Goal: Information Seeking & Learning: Compare options

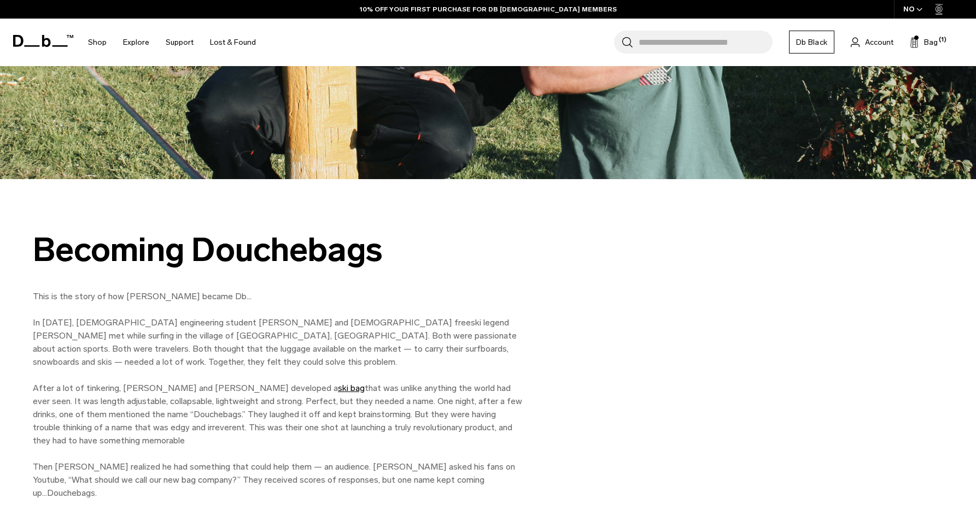
scroll to position [373, 0]
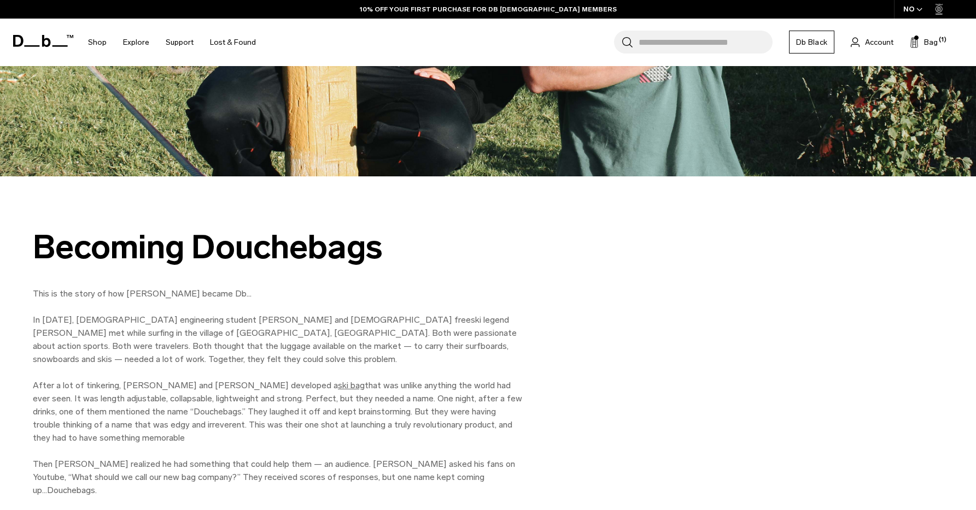
click at [338, 385] on link "ski bag" at bounding box center [351, 385] width 27 height 10
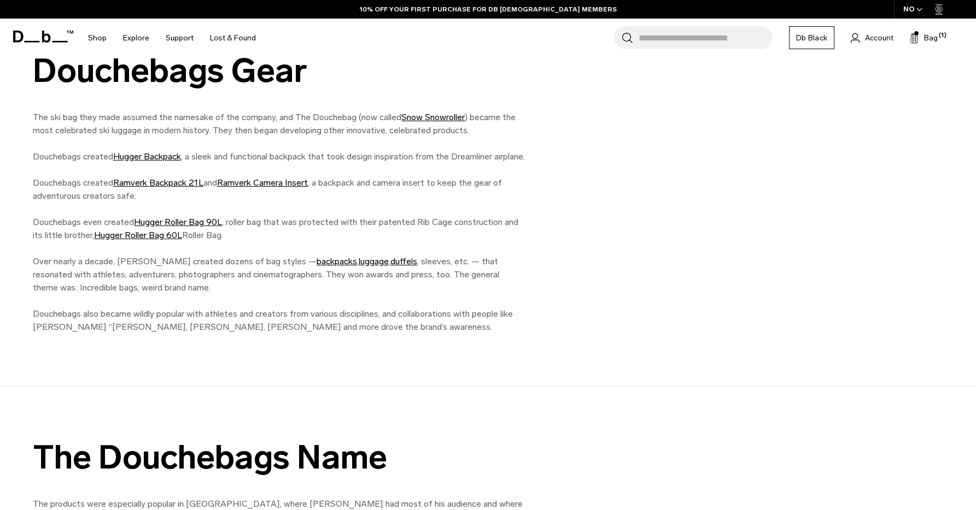
scroll to position [860, 0]
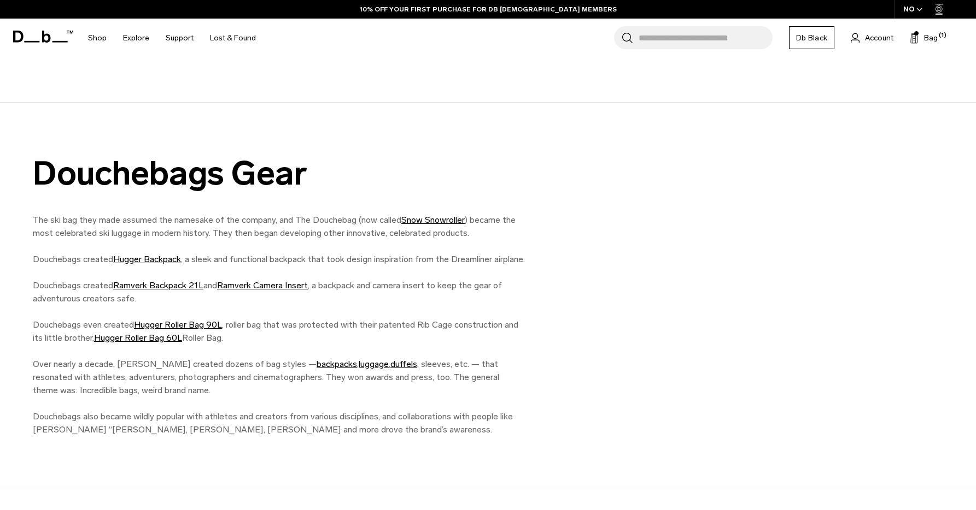
click at [710, 32] on input "Search for Bags, Luggage..." at bounding box center [705, 37] width 134 height 23
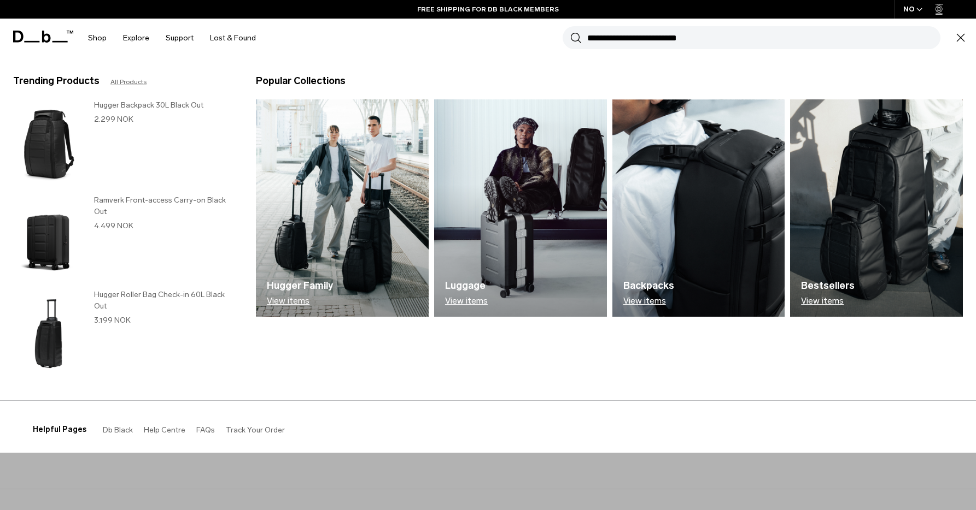
scroll to position [6, 0]
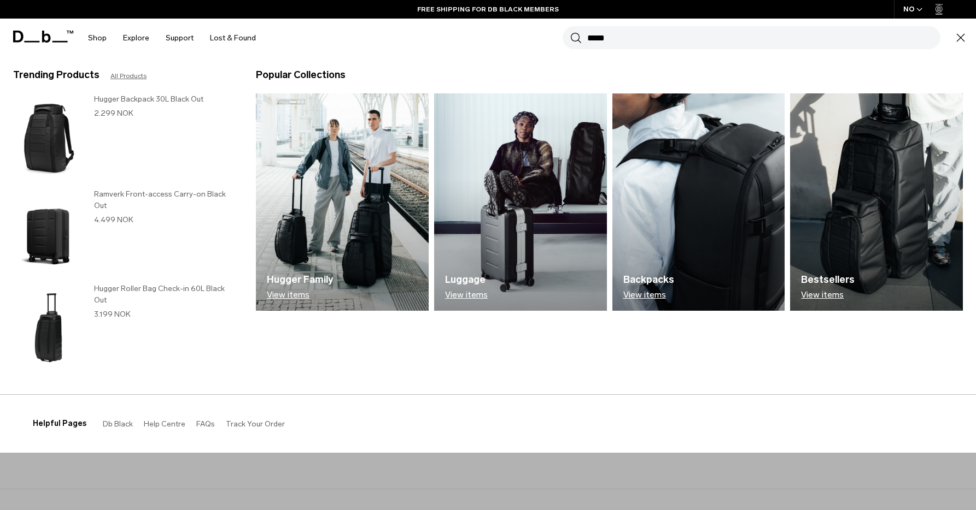
type input "*****"
click at [570, 32] on button "Search" at bounding box center [575, 38] width 11 height 12
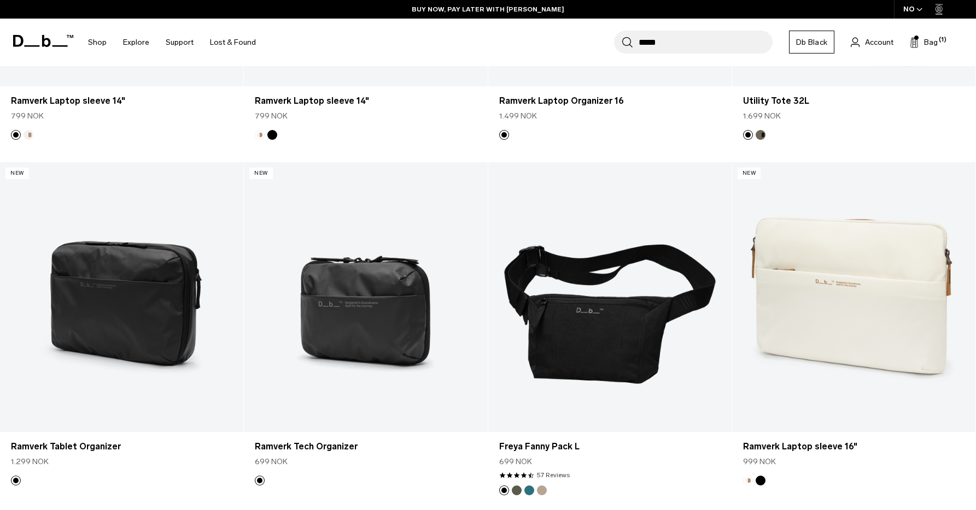
scroll to position [2556, 0]
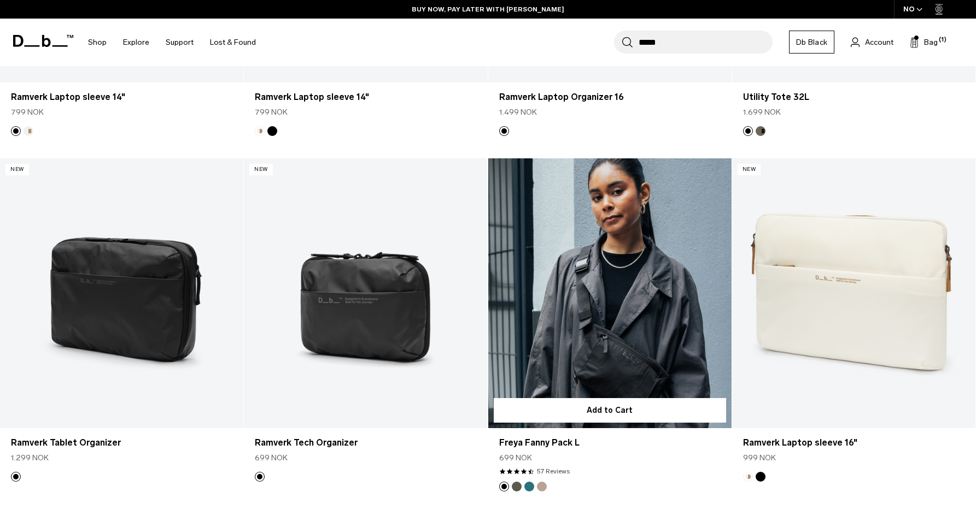
click at [666, 353] on link "Freya Fanny Pack L" at bounding box center [609, 294] width 243 height 271
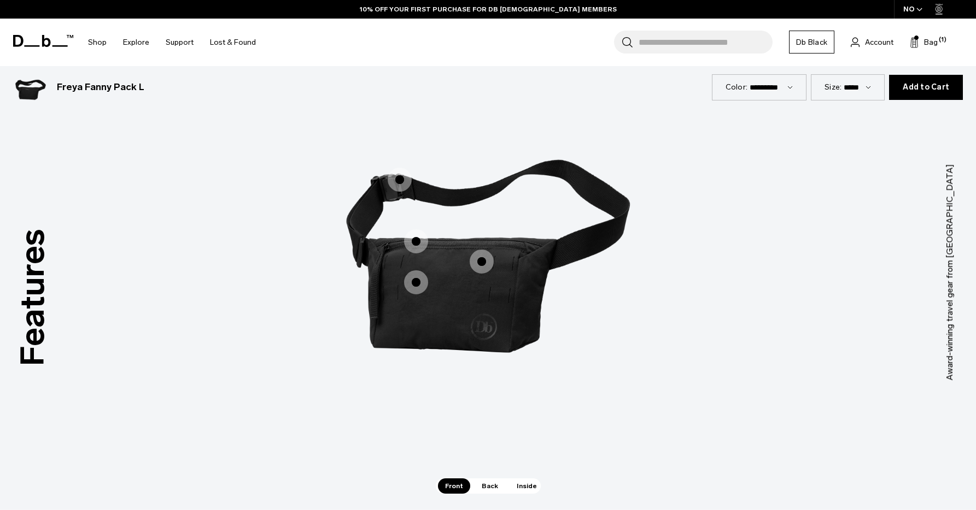
scroll to position [1528, 0]
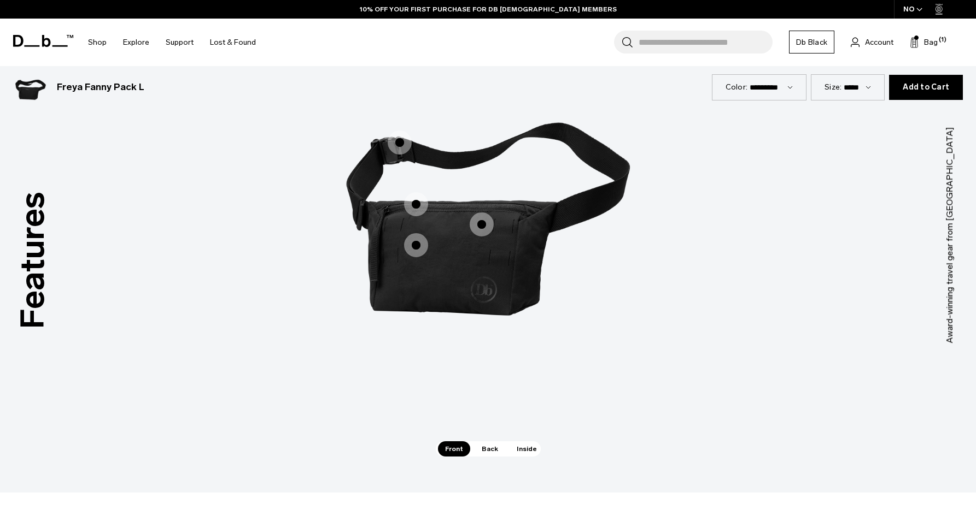
click at [421, 242] on span "1 / 3" at bounding box center [416, 245] width 24 height 24
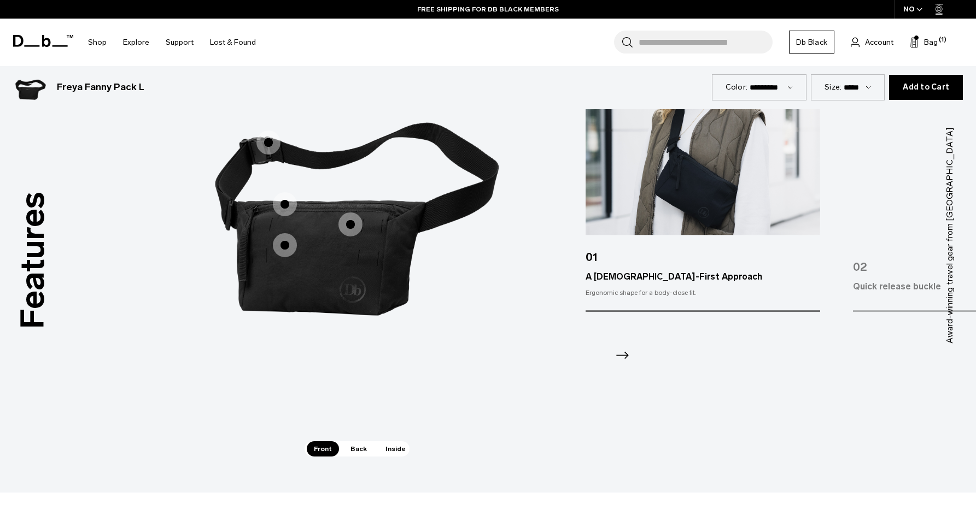
click at [343, 213] on label "Considered Details" at bounding box center [350, 225] width 26 height 26
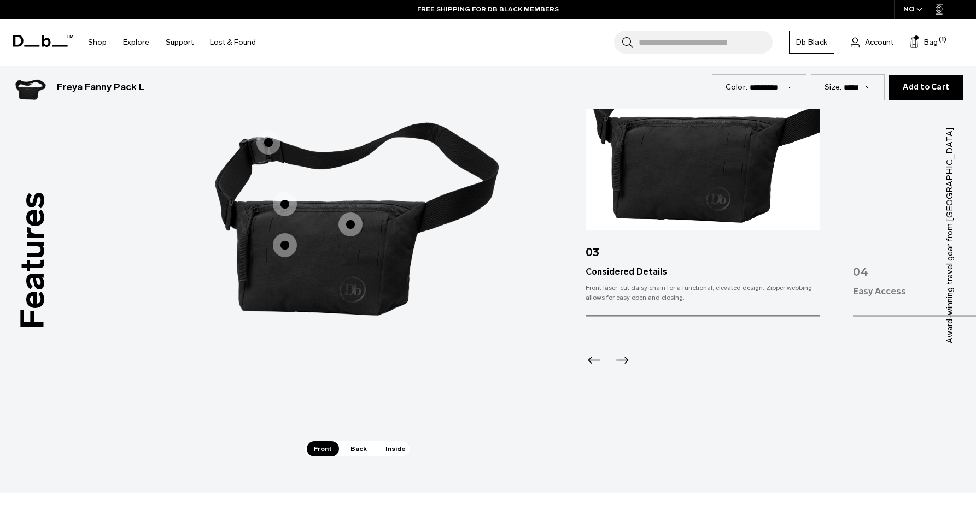
click at [292, 206] on span "1 / 3" at bounding box center [285, 204] width 24 height 24
click at [281, 206] on span "1 / 3" at bounding box center [285, 204] width 24 height 24
click at [288, 203] on span "1 / 3" at bounding box center [285, 204] width 24 height 24
click at [268, 139] on span "1 / 3" at bounding box center [268, 143] width 24 height 24
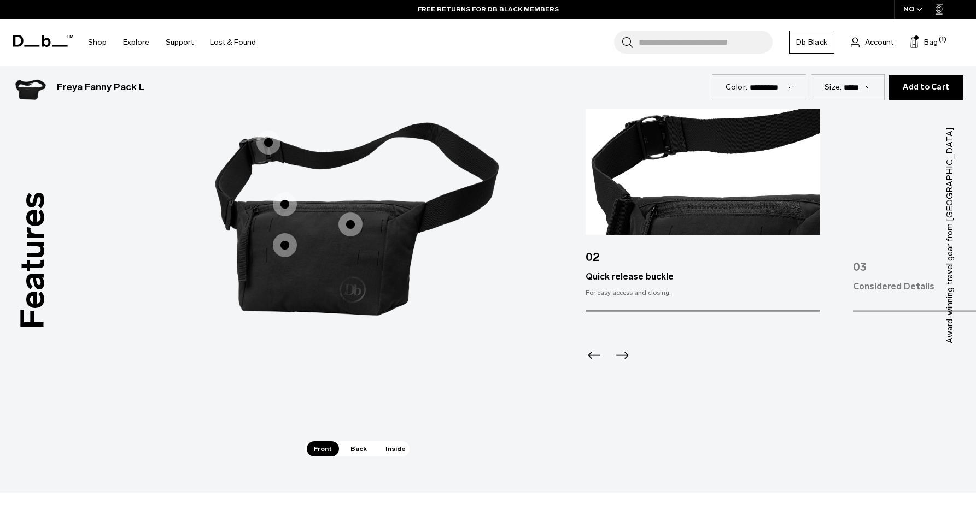
click at [284, 206] on span "1 / 3" at bounding box center [285, 204] width 24 height 24
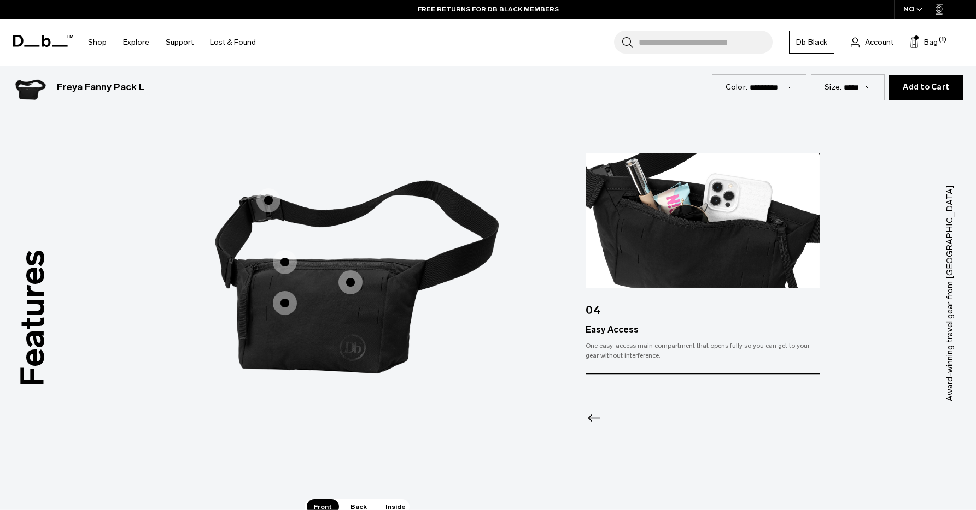
scroll to position [1464, 0]
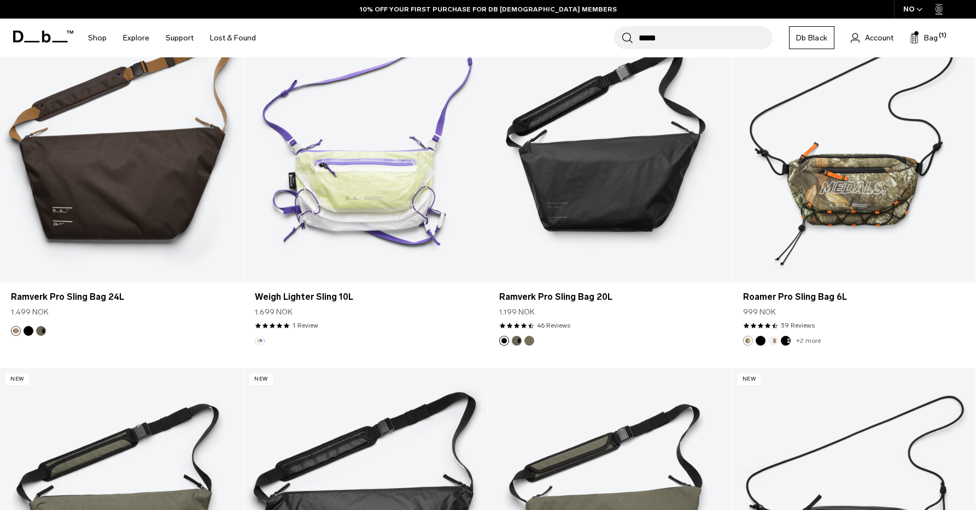
scroll to position [561, 0]
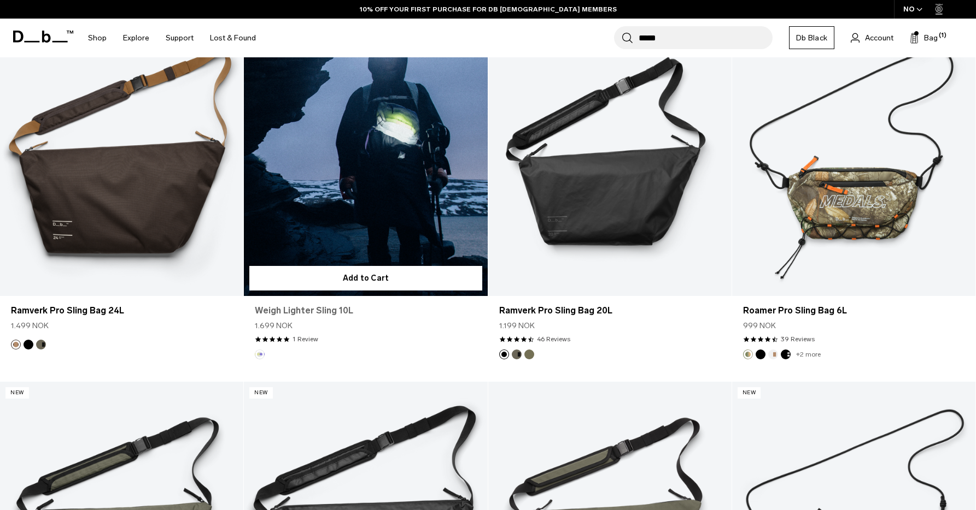
click at [327, 314] on link "Weigh Lighter Sling 10L" at bounding box center [365, 310] width 221 height 13
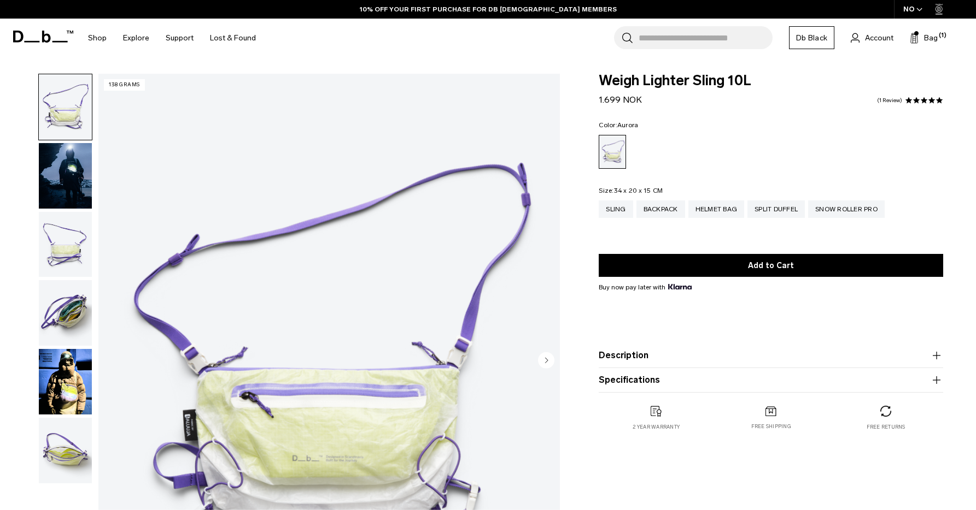
click at [60, 198] on img "button" at bounding box center [65, 176] width 53 height 66
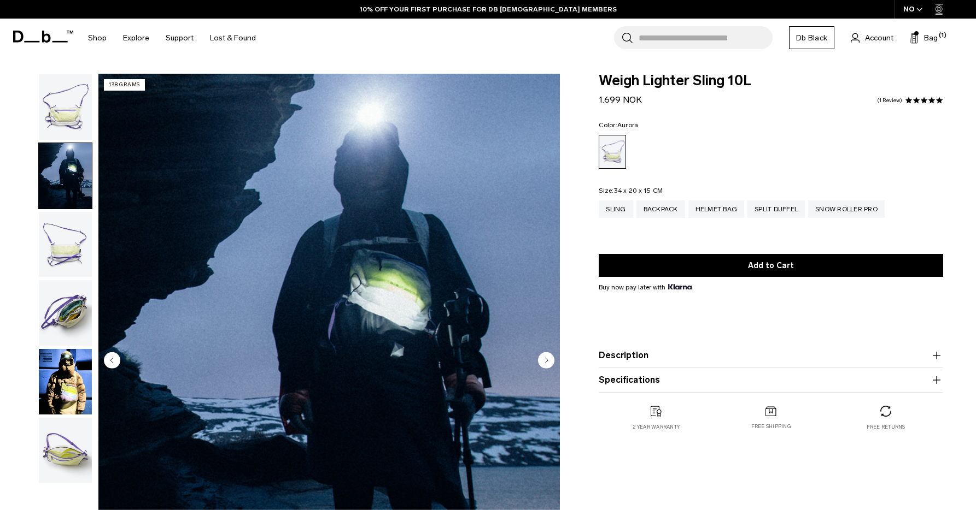
click at [57, 239] on img "button" at bounding box center [65, 245] width 53 height 66
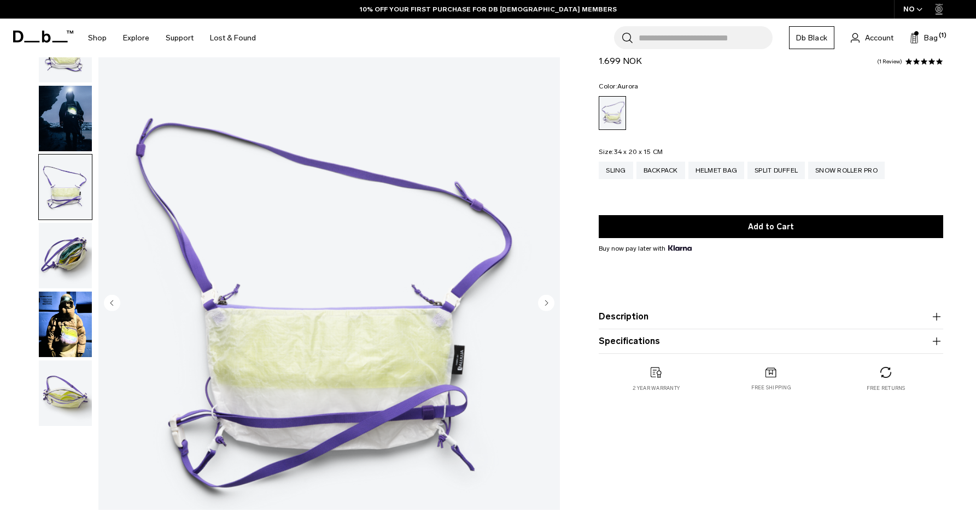
scroll to position [63, 0]
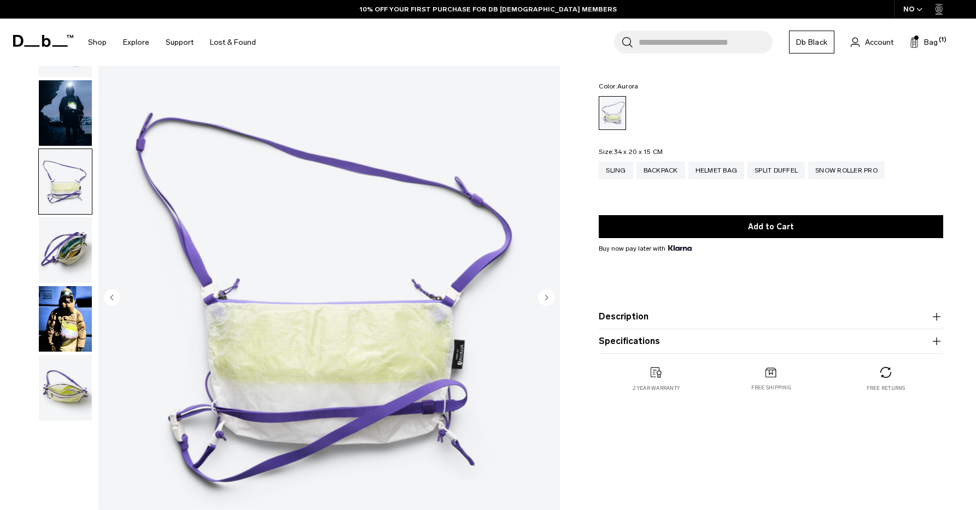
click at [63, 261] on img "button" at bounding box center [65, 251] width 53 height 66
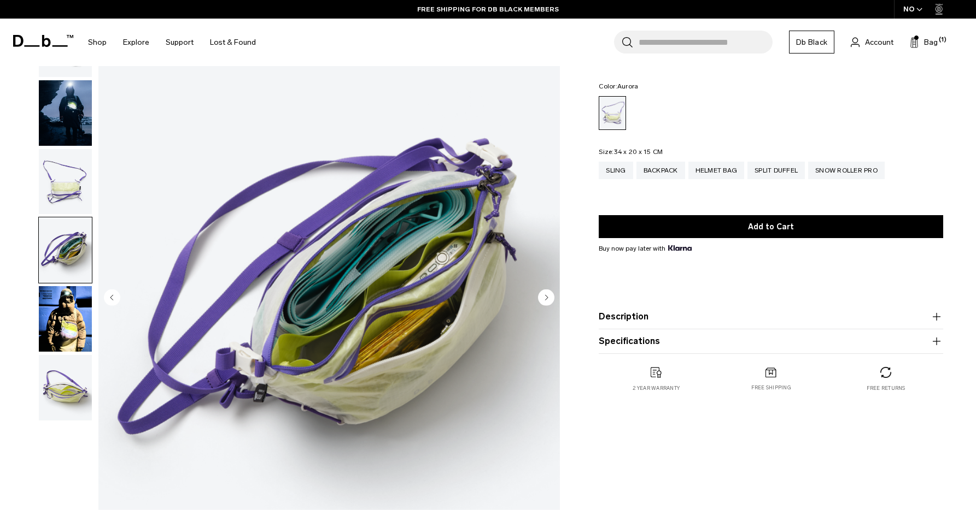
click at [67, 316] on img "button" at bounding box center [65, 319] width 53 height 66
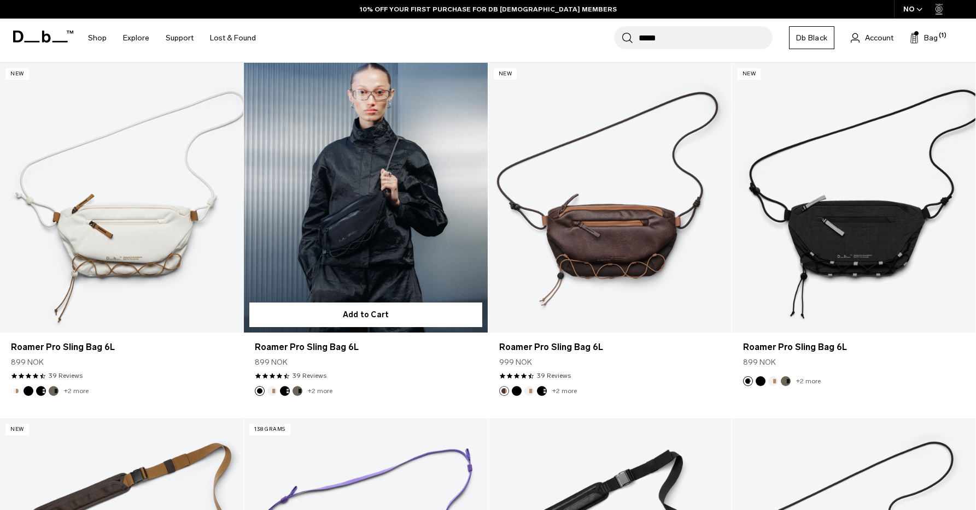
scroll to position [161, 0]
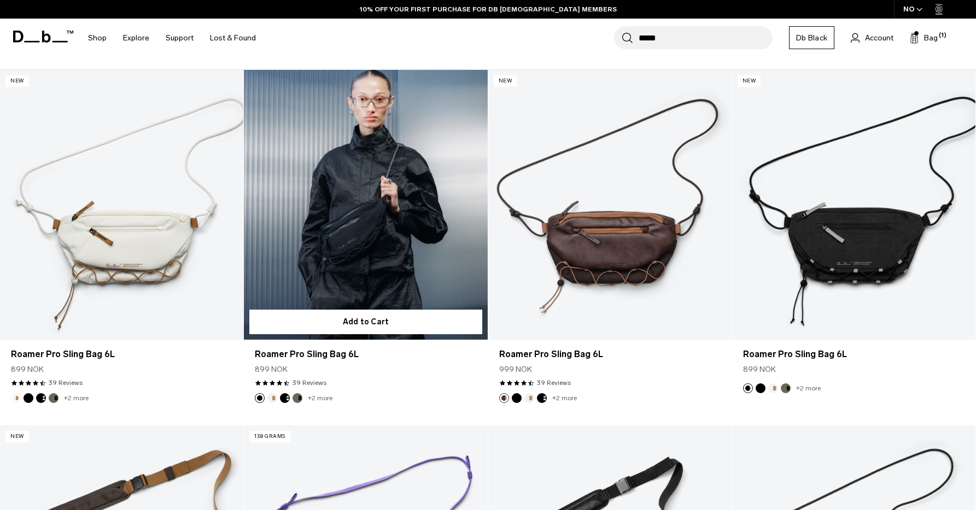
click at [408, 260] on link "Roamer Pro Sling Bag 6L" at bounding box center [365, 205] width 243 height 271
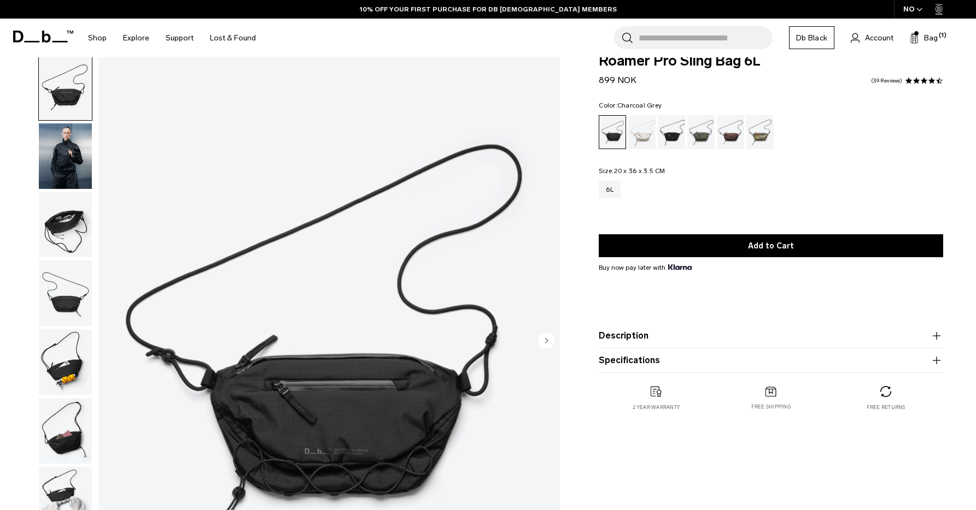
click at [675, 138] on div "Charcoal Grey" at bounding box center [672, 132] width 28 height 34
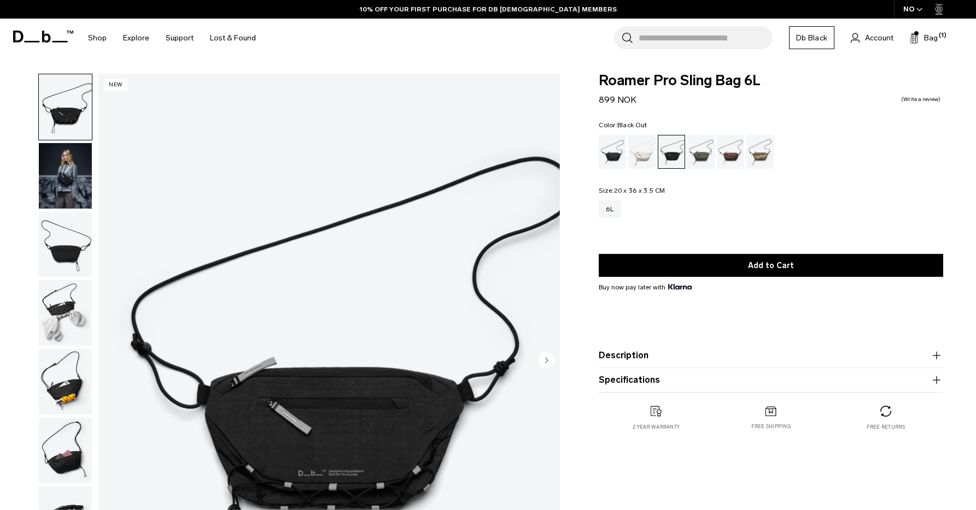
click at [613, 147] on div "Black Out" at bounding box center [612, 152] width 28 height 34
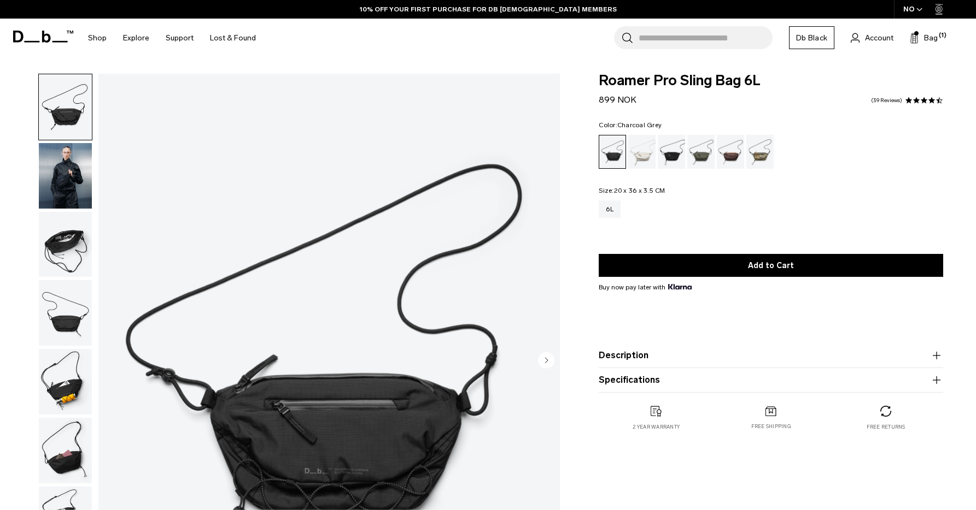
click at [673, 151] on div "Charcoal Grey" at bounding box center [672, 152] width 28 height 34
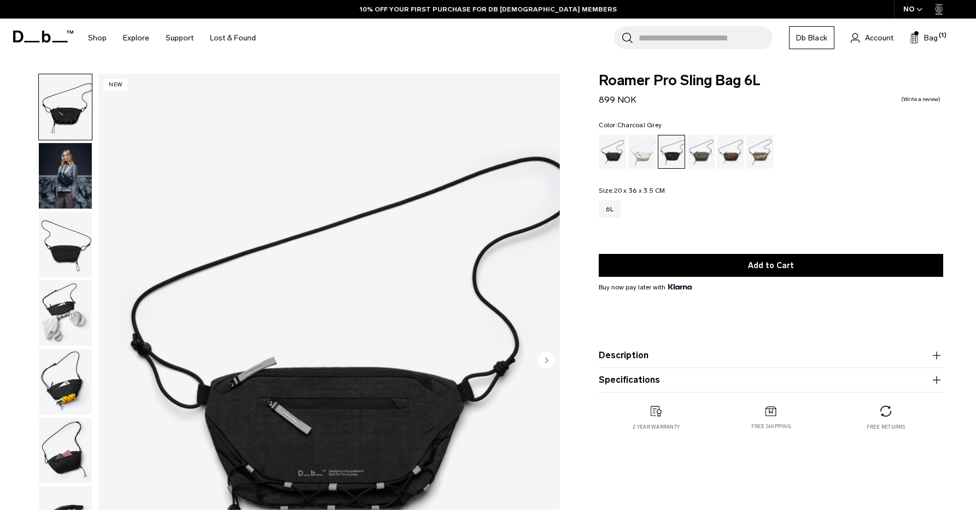
click at [71, 190] on img "button" at bounding box center [65, 176] width 53 height 66
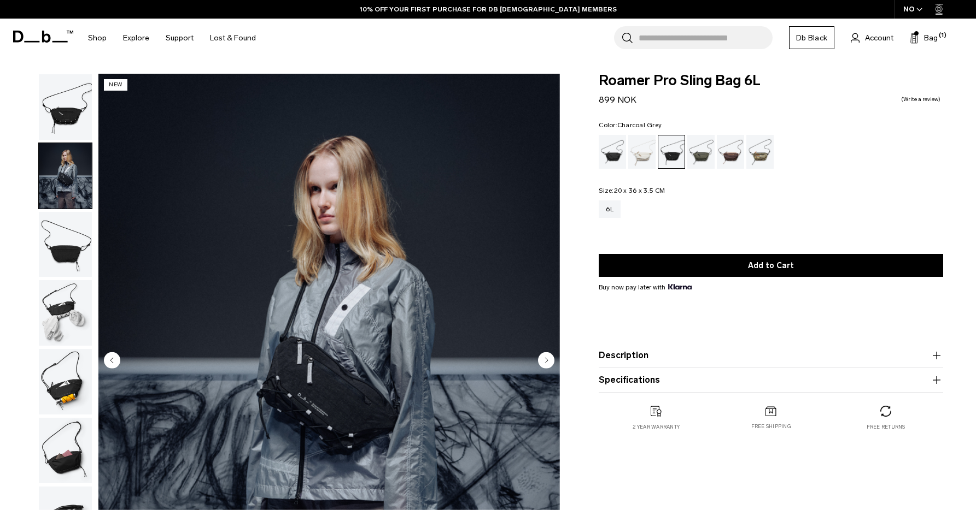
click at [325, 385] on img "2 / 7" at bounding box center [328, 362] width 461 height 576
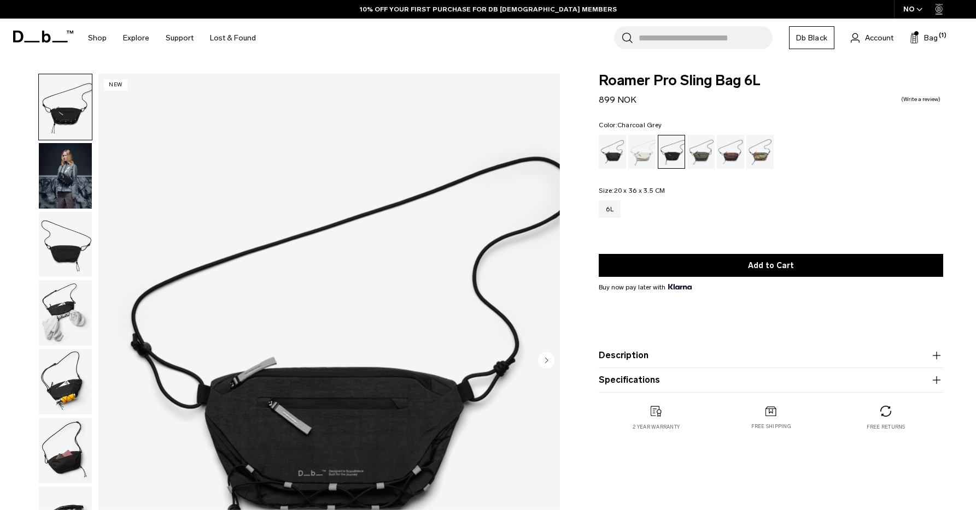
click at [99, 335] on img "1 / 7" at bounding box center [328, 362] width 461 height 576
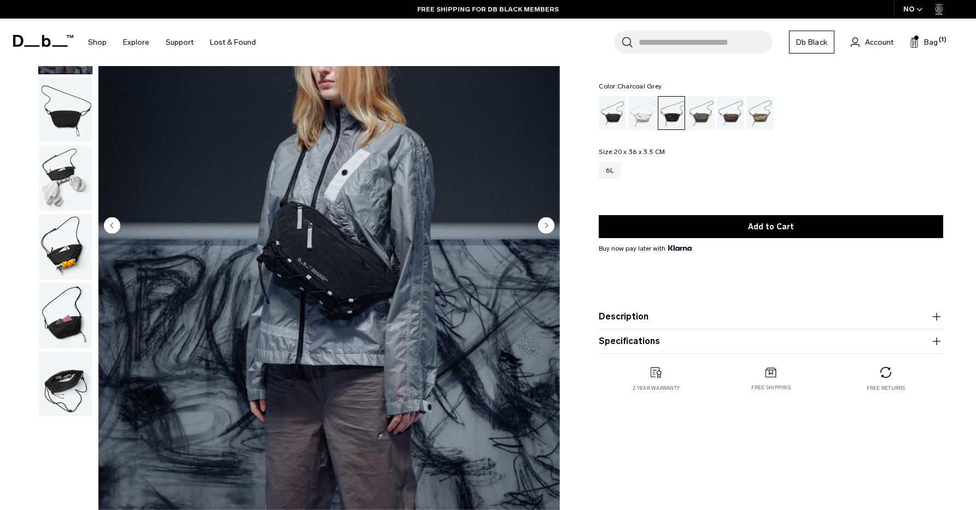
scroll to position [136, 0]
click at [543, 228] on circle "Next slide" at bounding box center [546, 225] width 16 height 16
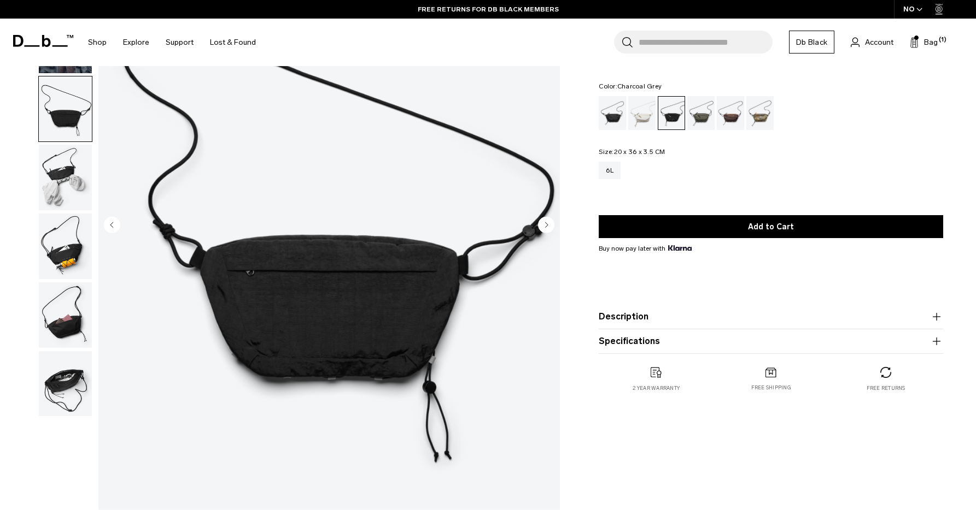
click at [543, 228] on circle "Next slide" at bounding box center [546, 225] width 16 height 16
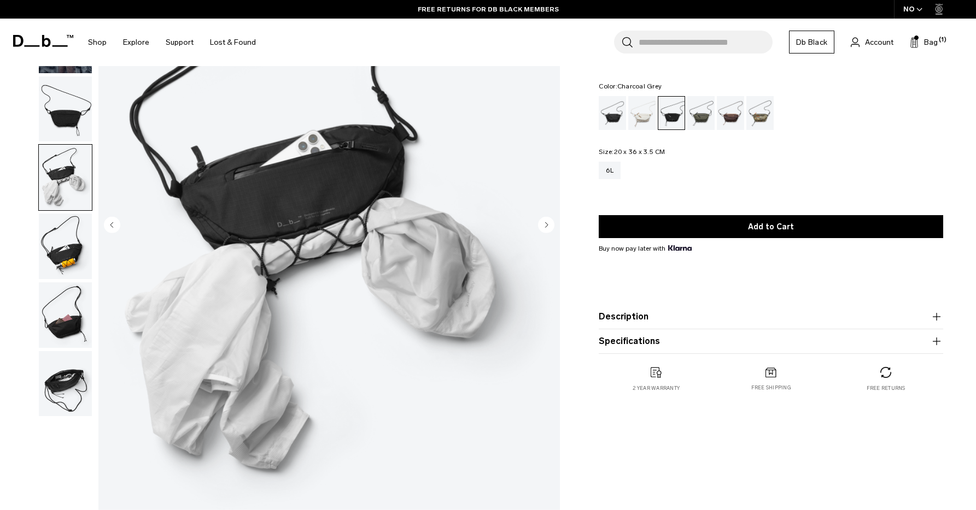
click at [113, 222] on circle "Previous slide" at bounding box center [112, 225] width 16 height 16
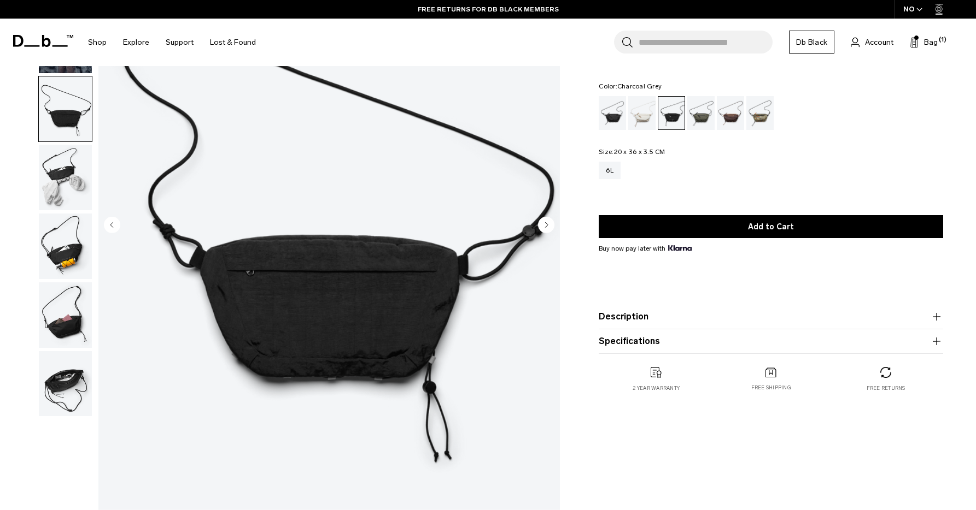
click at [547, 233] on circle "Next slide" at bounding box center [546, 225] width 16 height 16
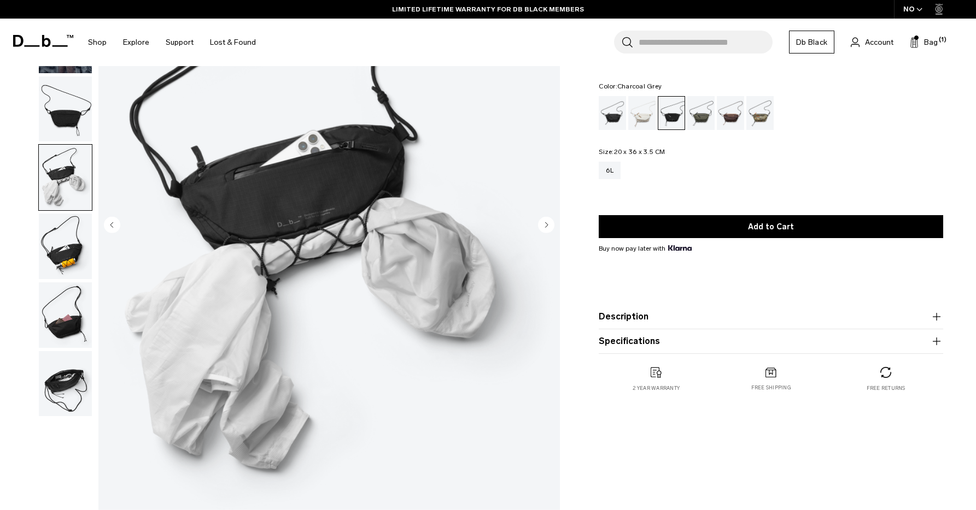
click at [547, 233] on circle "Next slide" at bounding box center [546, 225] width 16 height 16
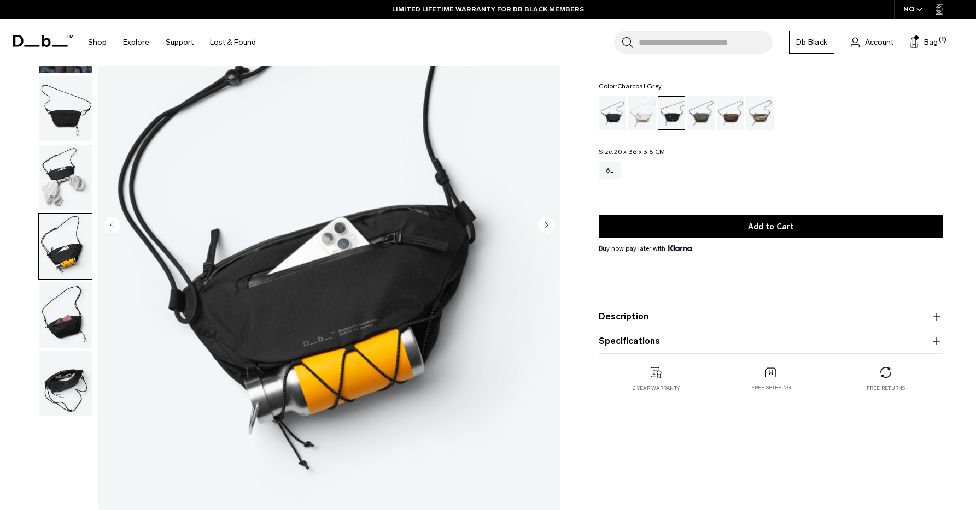
click at [547, 233] on circle "Next slide" at bounding box center [546, 225] width 16 height 16
